Goal: Task Accomplishment & Management: Manage account settings

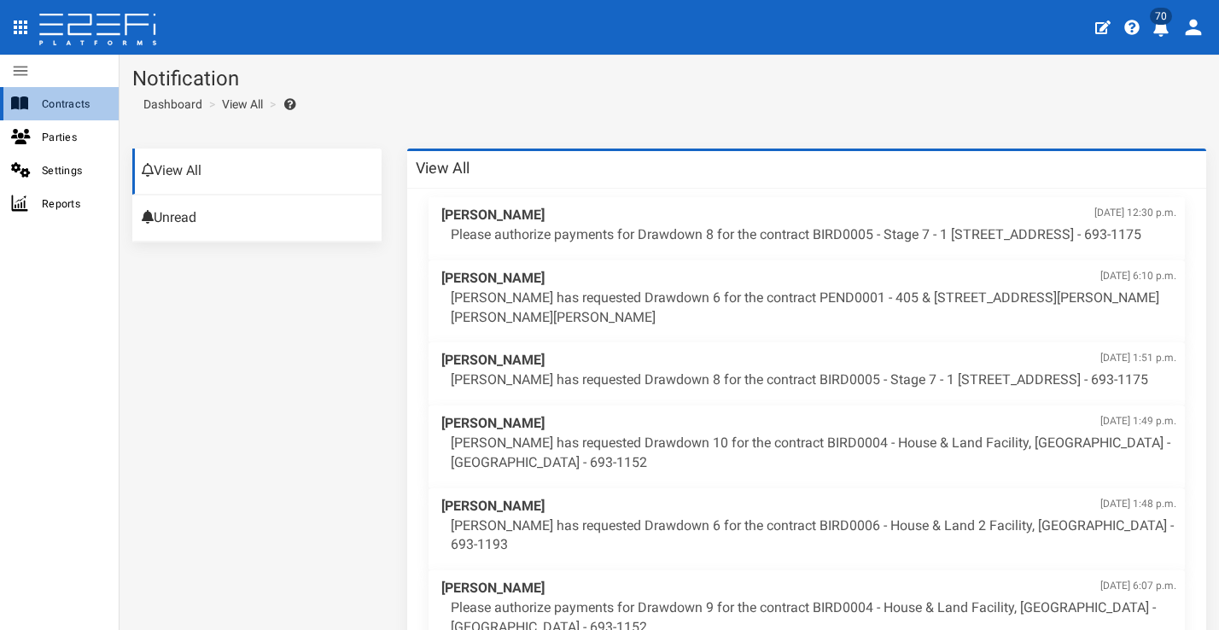
click at [92, 112] on span "Contracts" at bounding box center [73, 104] width 63 height 20
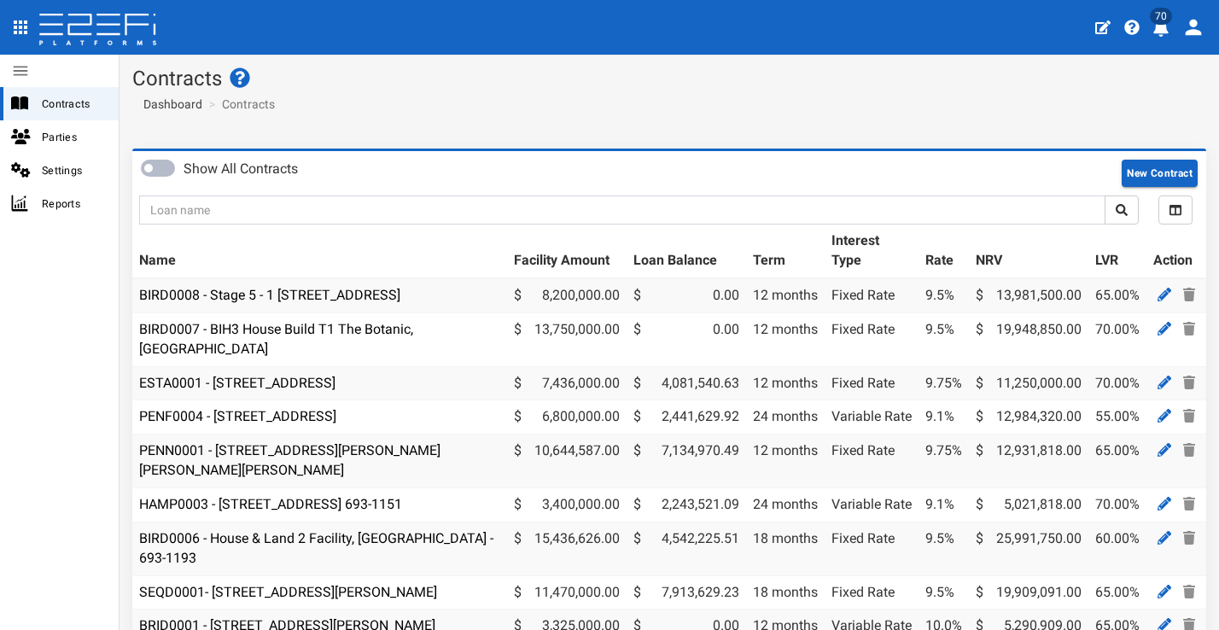
click at [1162, 35] on icon "profile" at bounding box center [1161, 28] width 15 height 17
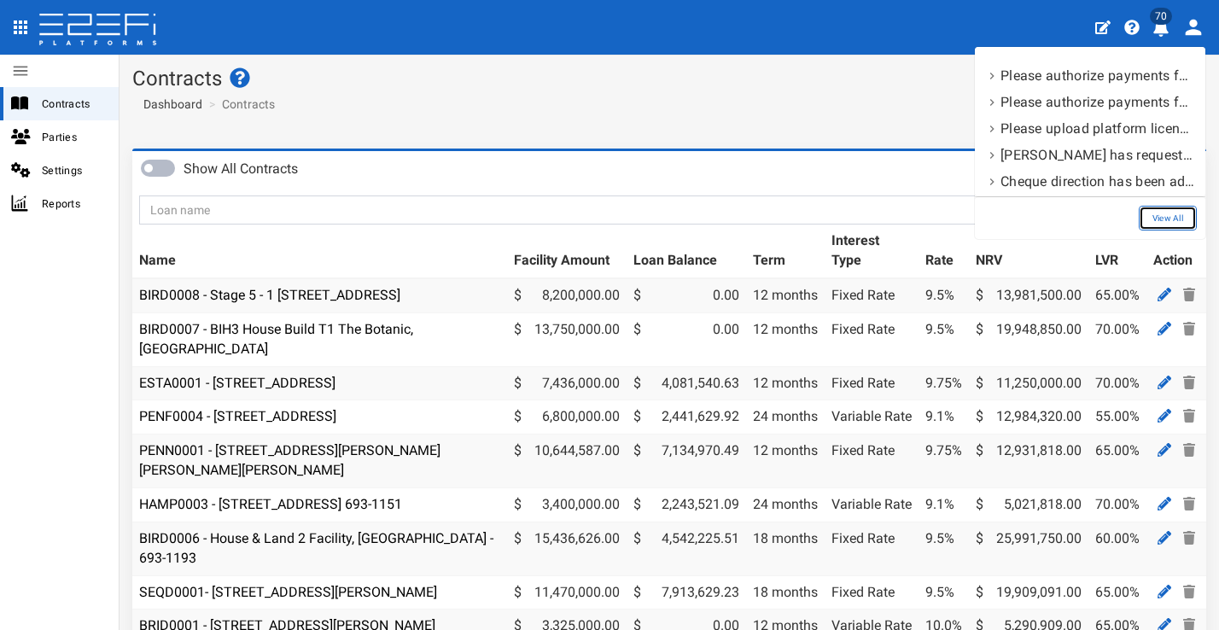
click at [1170, 208] on link "View All" at bounding box center [1168, 218] width 58 height 25
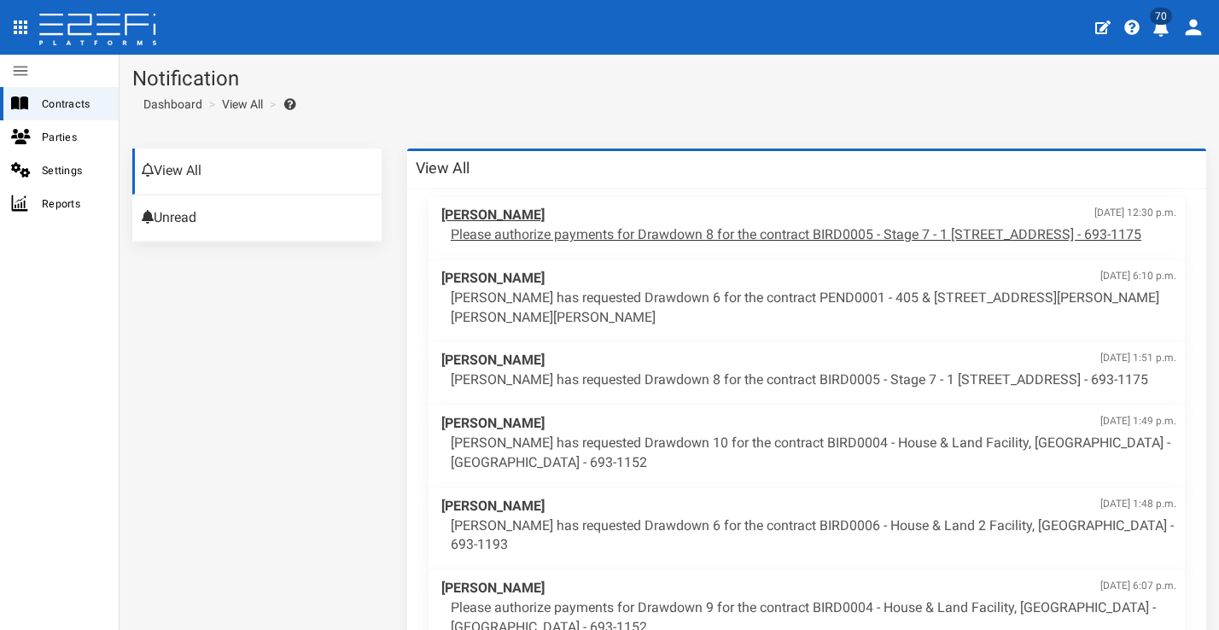
click at [769, 225] on p "Please authorize payments for Drawdown 8 for the contract BIRD0005 - Stage 7 - …" at bounding box center [814, 235] width 726 height 20
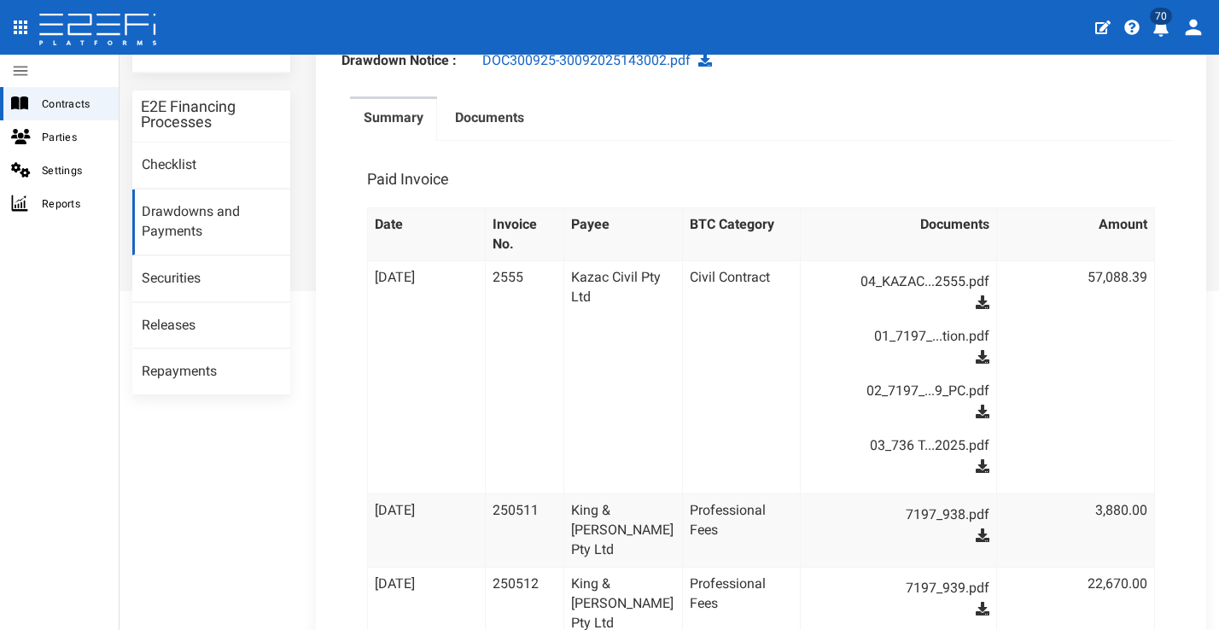
scroll to position [226, 0]
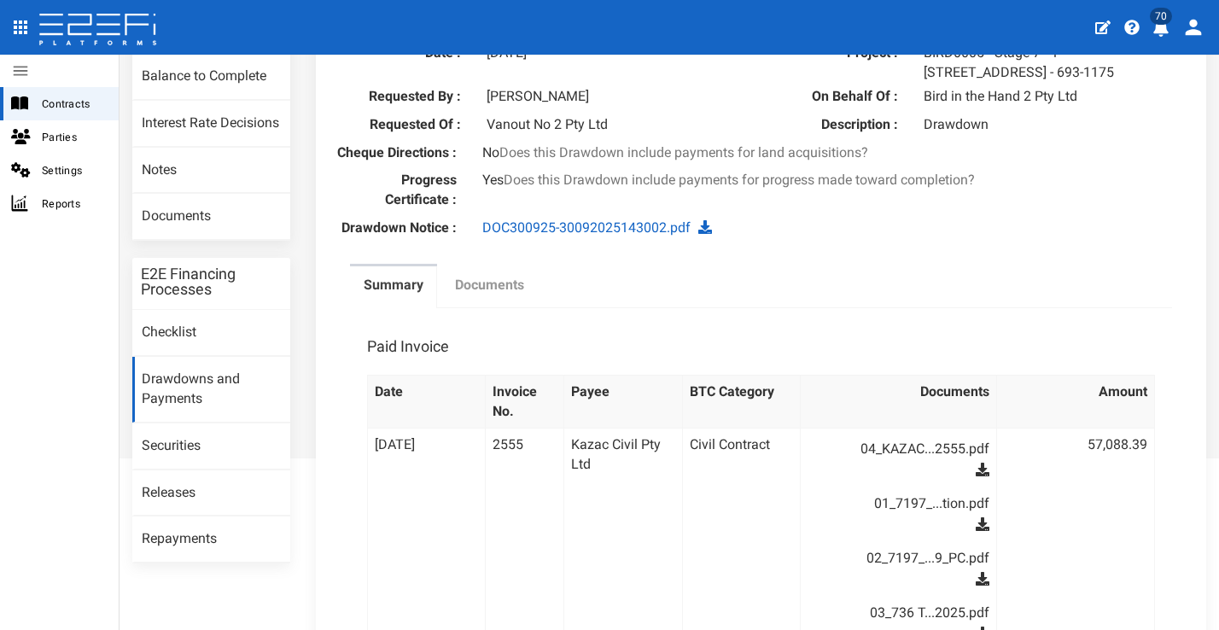
click at [506, 309] on link "Documents" at bounding box center [489, 287] width 96 height 43
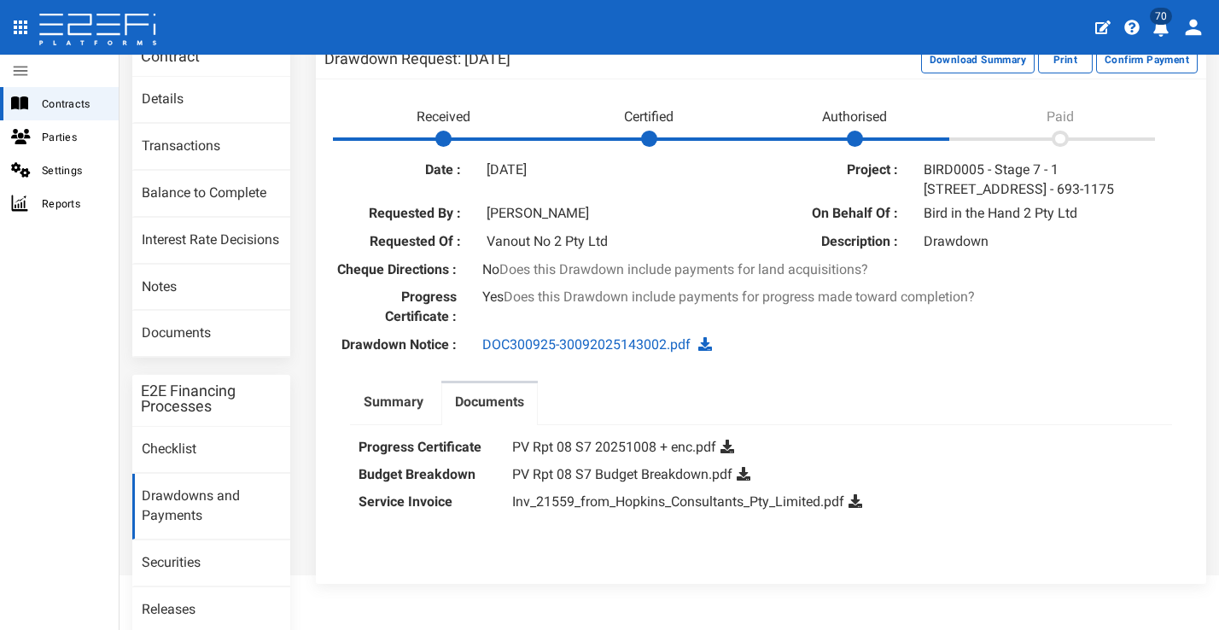
scroll to position [0, 0]
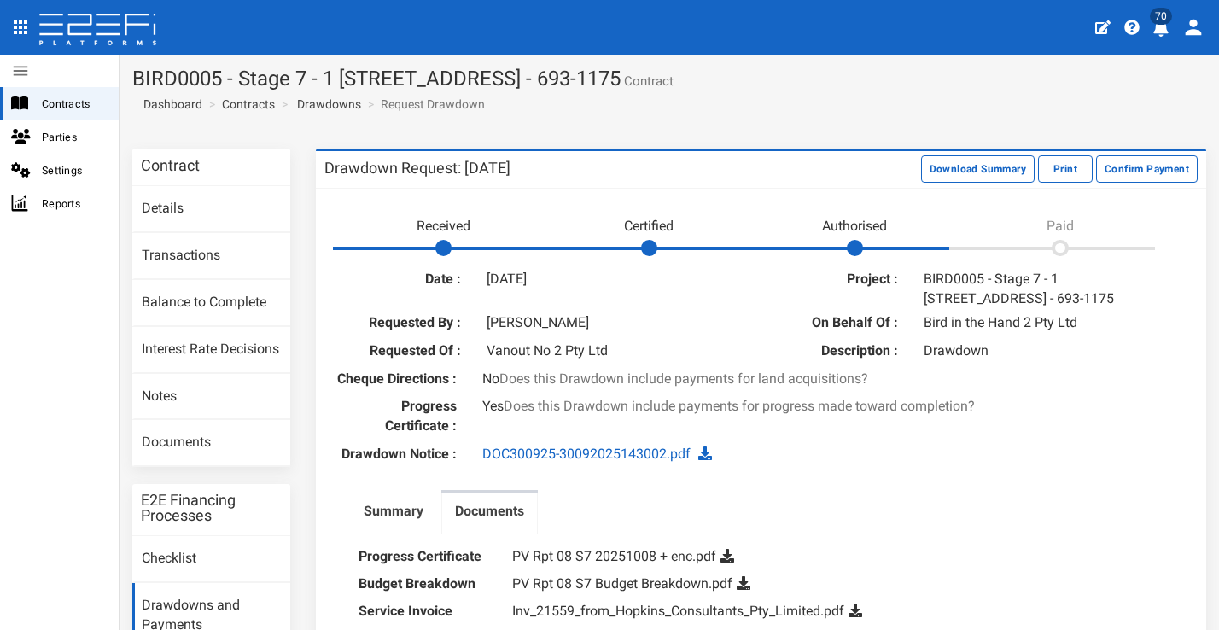
click at [1169, 21] on span "70" at bounding box center [1161, 16] width 22 height 17
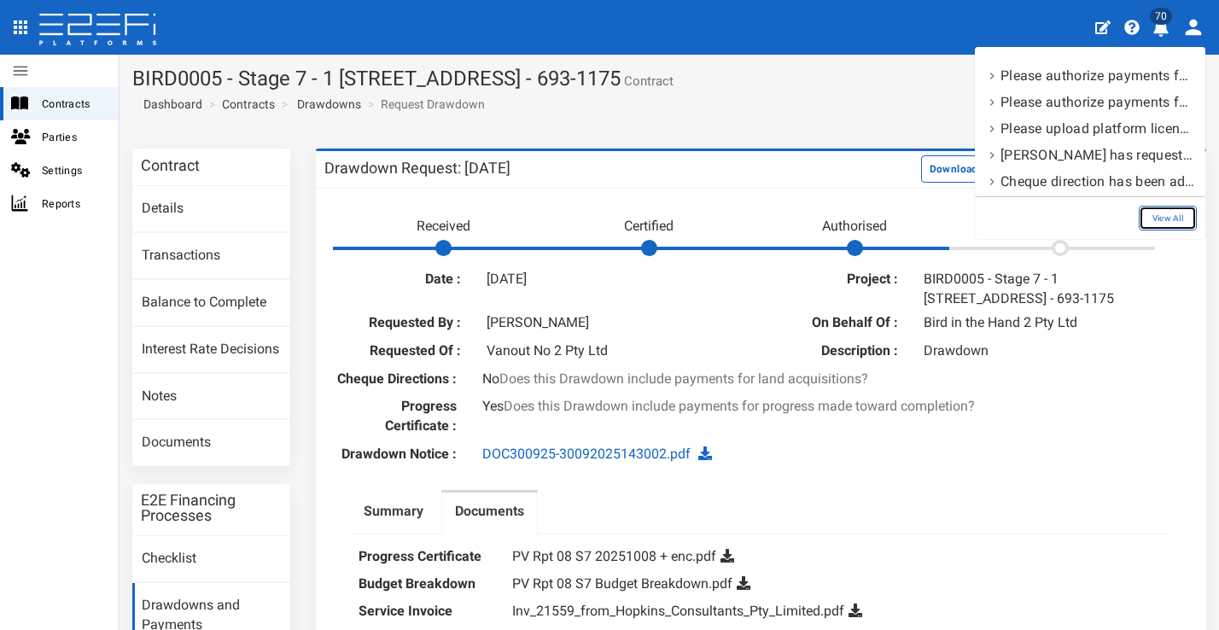
click at [1177, 218] on link "View All" at bounding box center [1168, 218] width 58 height 25
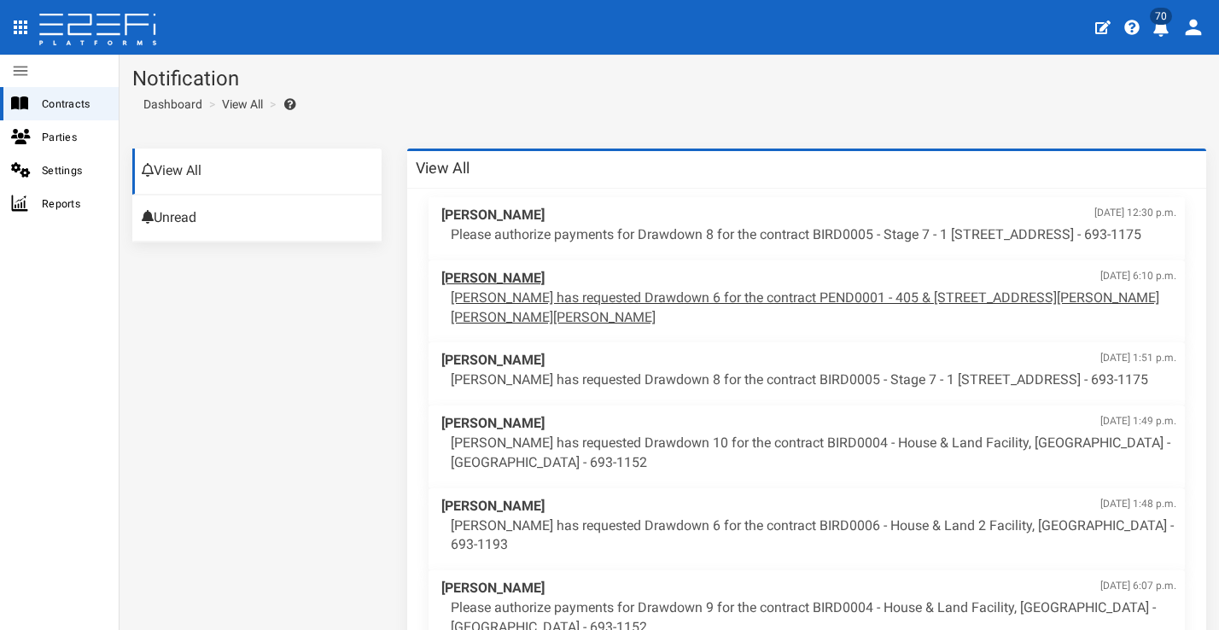
click at [639, 324] on p "[PERSON_NAME] has requested Drawdown 6 for the contract PEND0001 - 405 & [STREE…" at bounding box center [814, 308] width 726 height 39
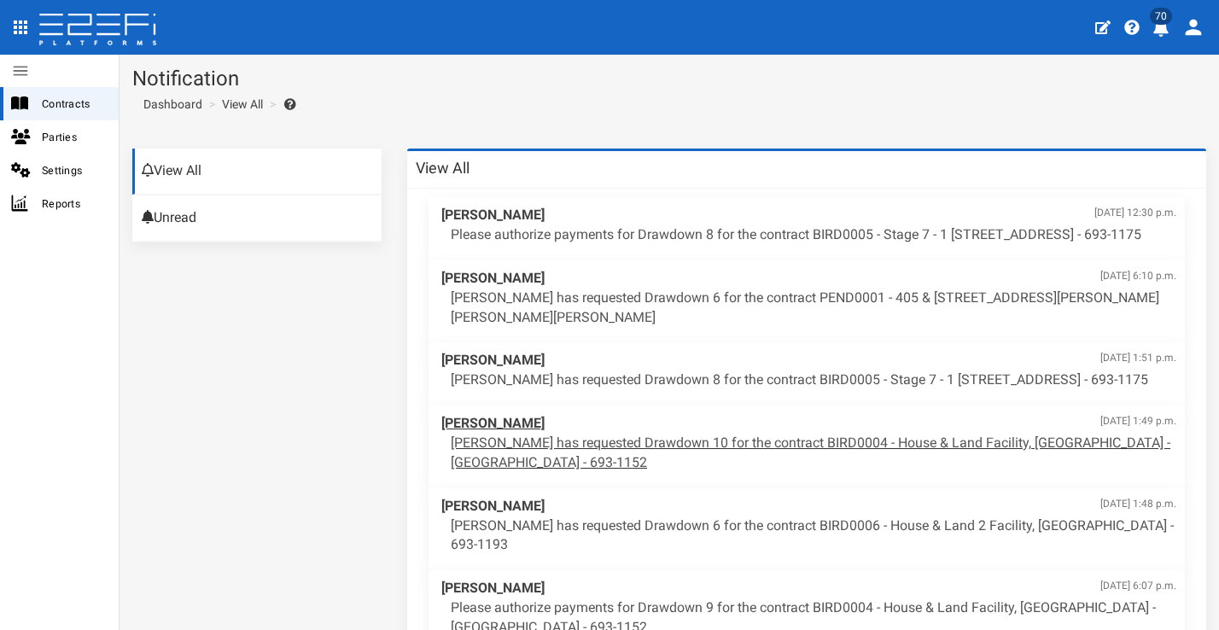
click at [725, 470] on p "Aaron Faull has requested Drawdown 10 for the contract BIRD0004 - House & Land …" at bounding box center [814, 453] width 726 height 39
